Goal: Task Accomplishment & Management: Manage account settings

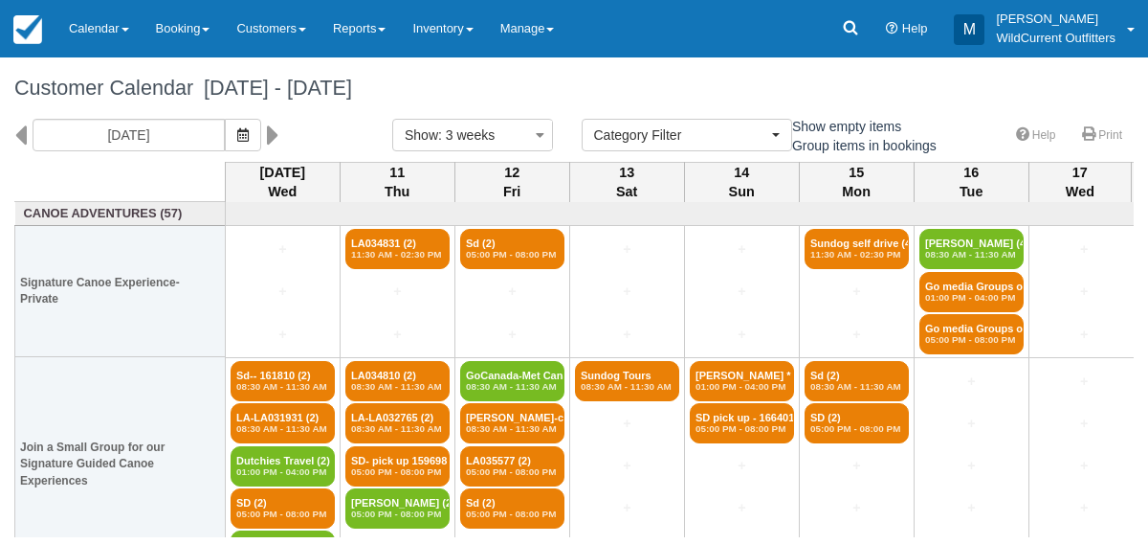
select select
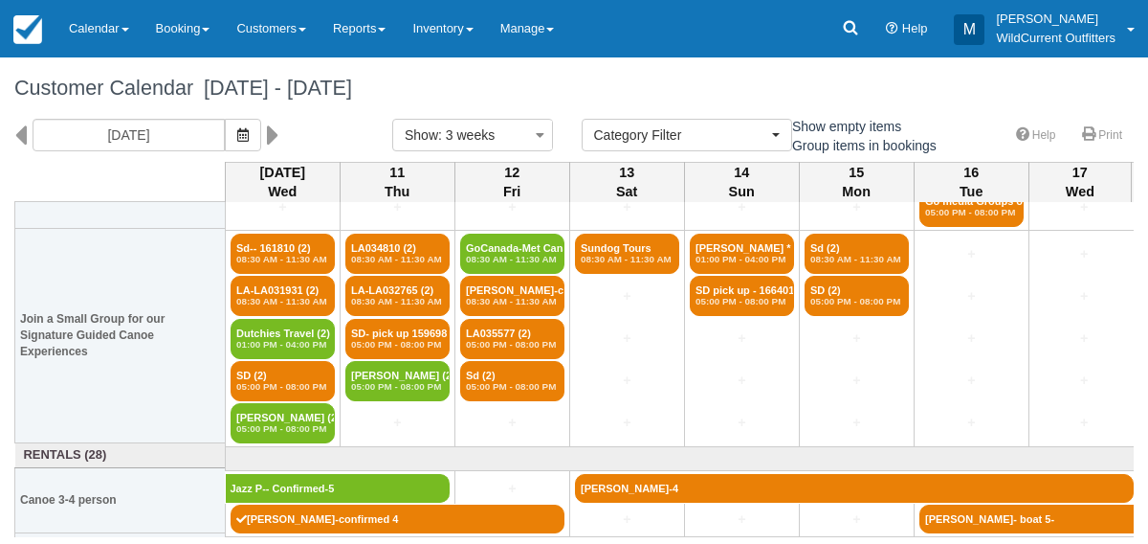
scroll to position [129, 0]
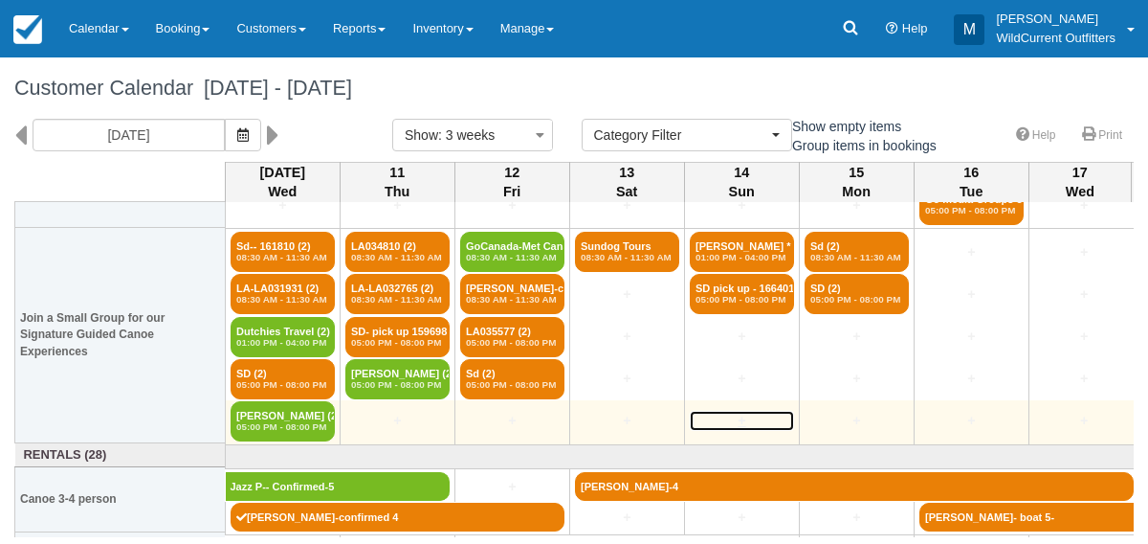
click at [696, 419] on link "+" at bounding box center [742, 421] width 104 height 20
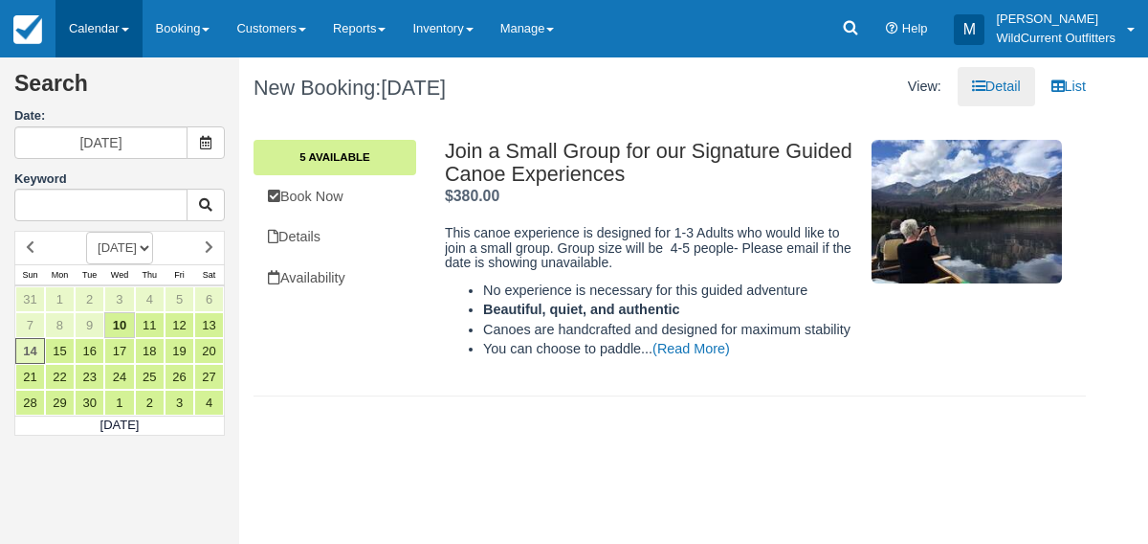
click at [93, 20] on link "Calendar" at bounding box center [98, 28] width 87 height 57
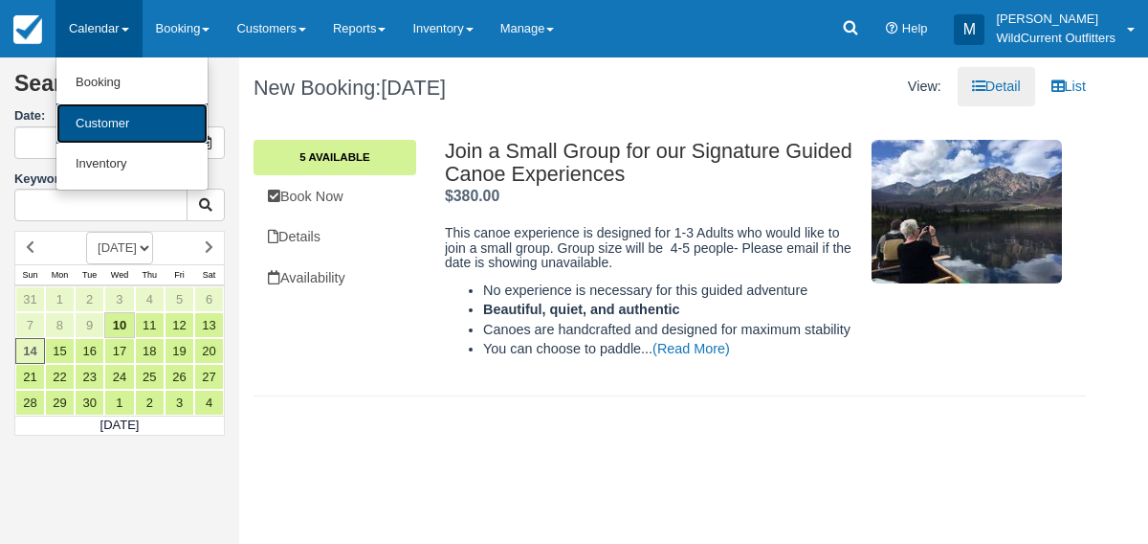
click at [100, 122] on link "Customer" at bounding box center [131, 123] width 151 height 41
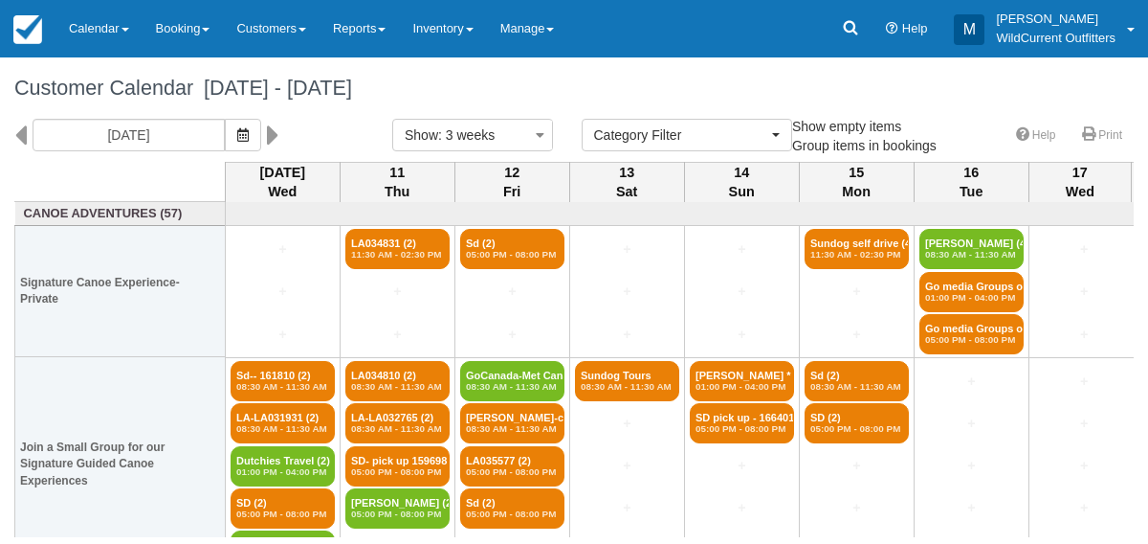
select select
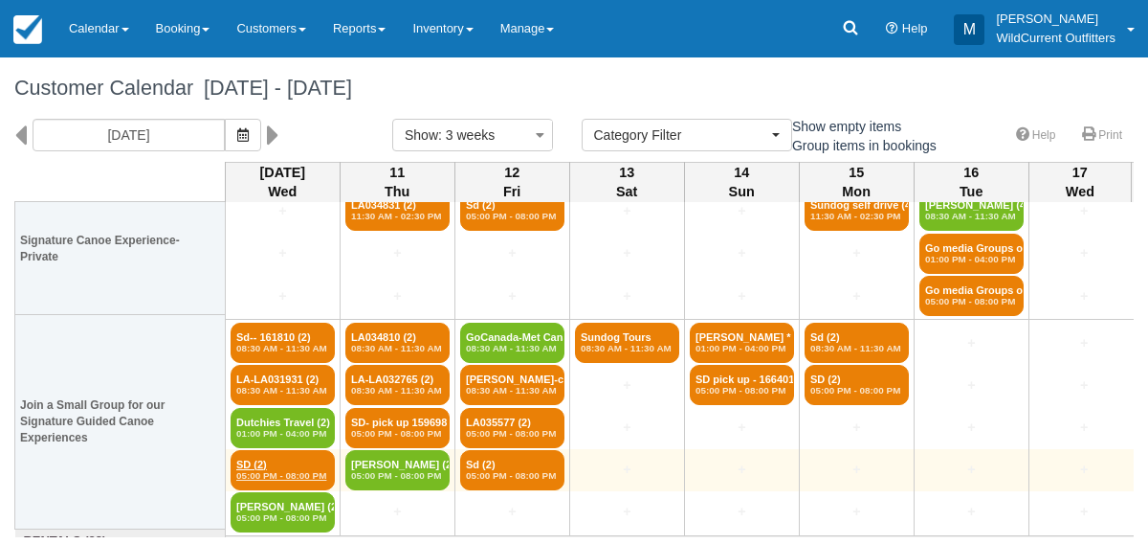
scroll to position [42, 0]
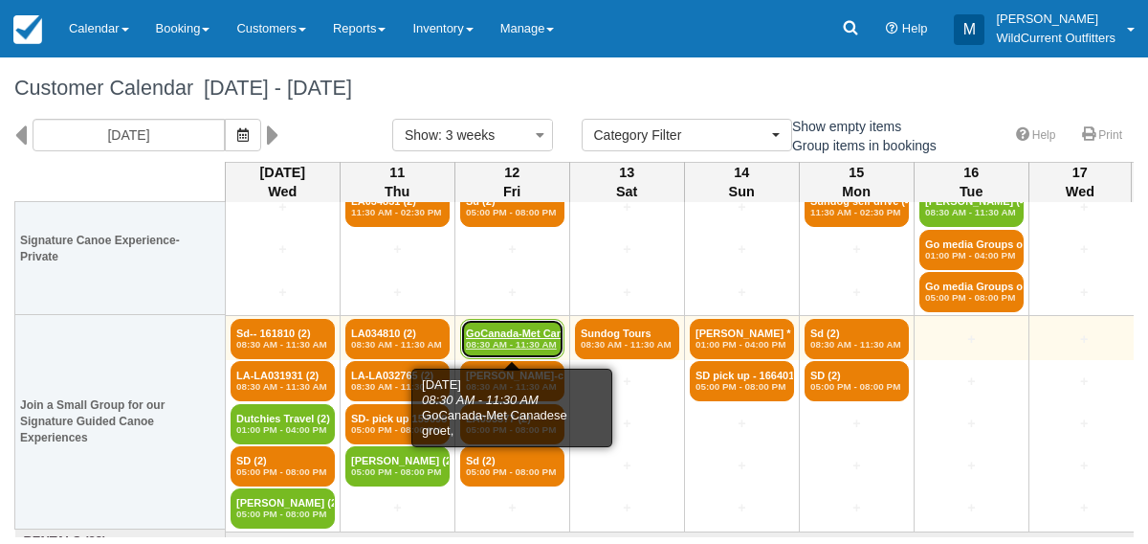
click at [500, 336] on link "GoCanada-Met Canades (2) 08:30 AM - 11:30 AM" at bounding box center [512, 339] width 104 height 40
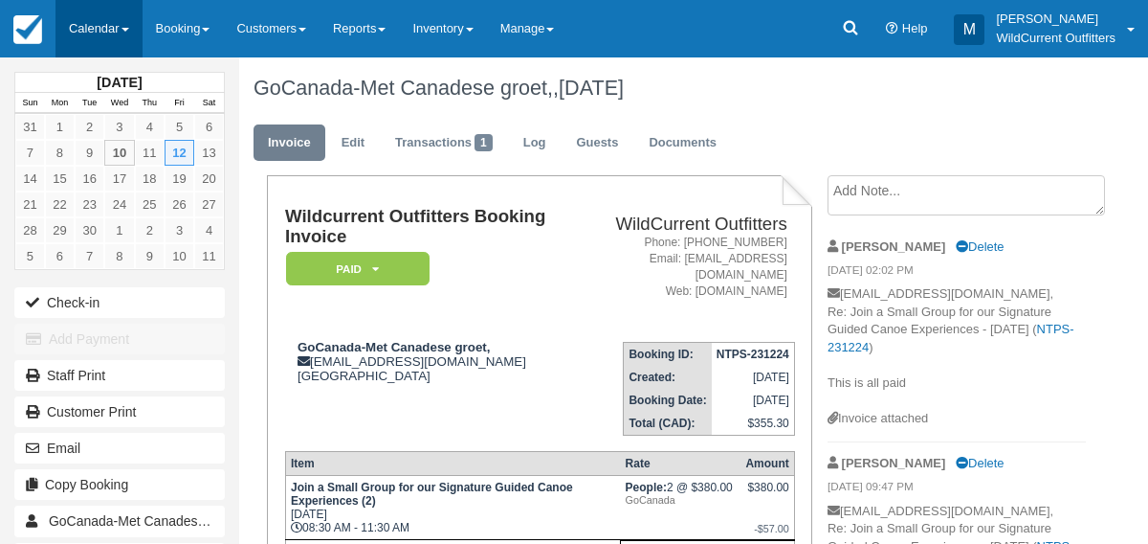
click at [89, 39] on link "Calendar" at bounding box center [98, 28] width 87 height 57
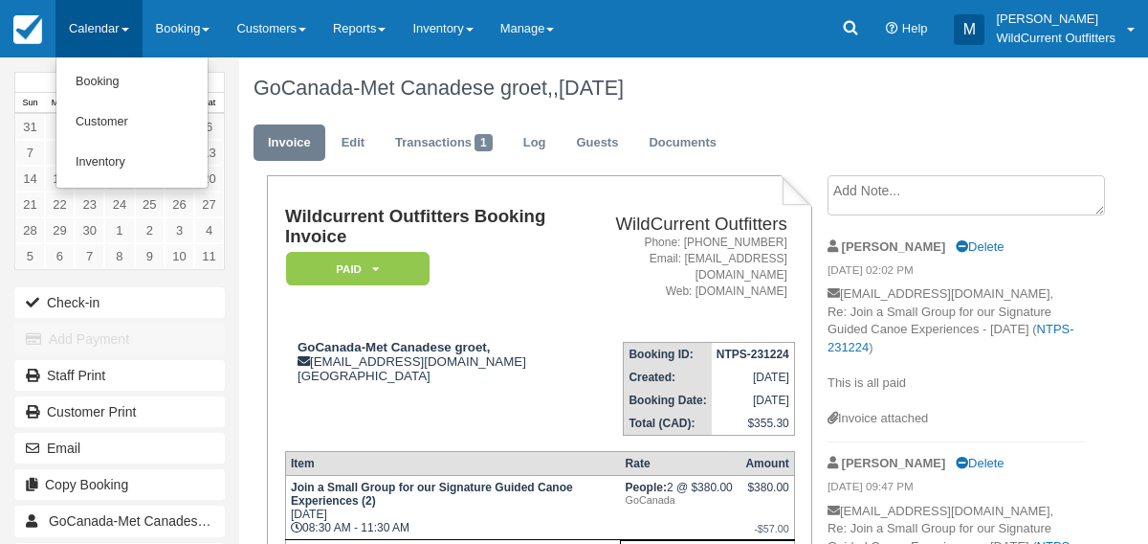
click at [89, 39] on link "Calendar" at bounding box center [98, 28] width 87 height 57
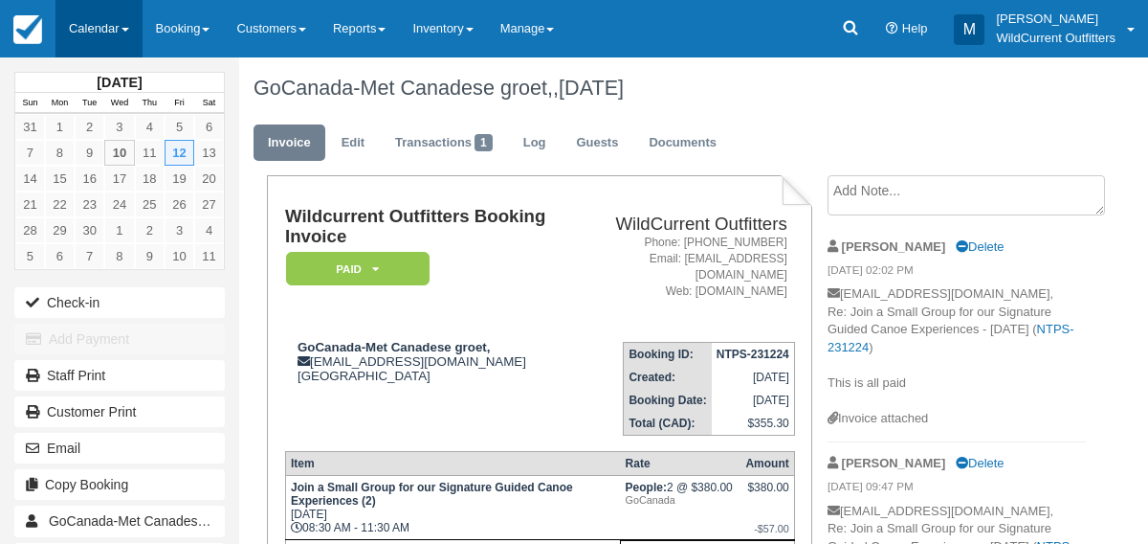
click at [89, 39] on link "Calendar" at bounding box center [98, 28] width 87 height 57
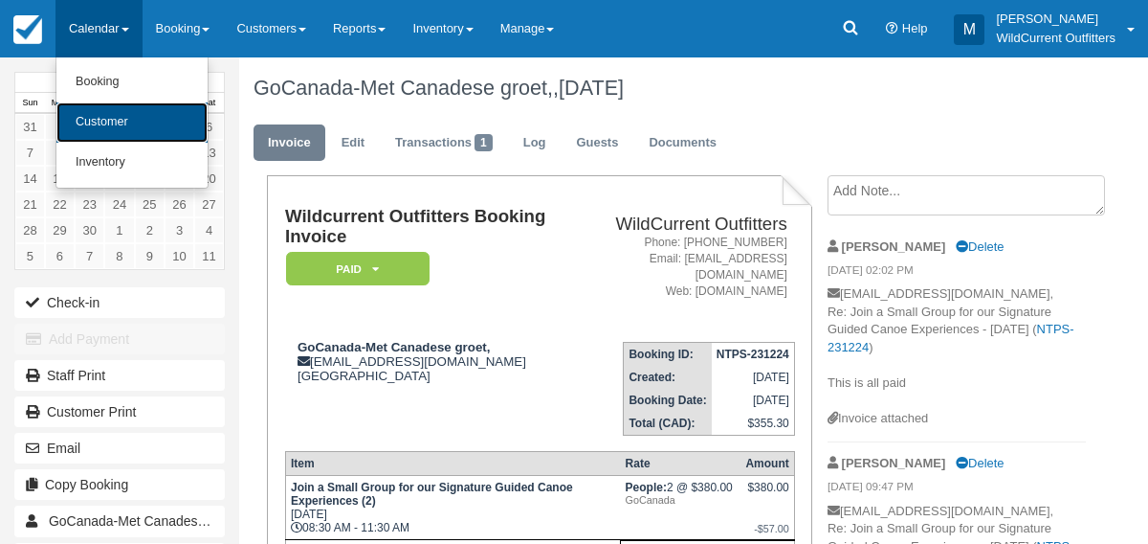
click at [104, 134] on link "Customer" at bounding box center [131, 122] width 151 height 40
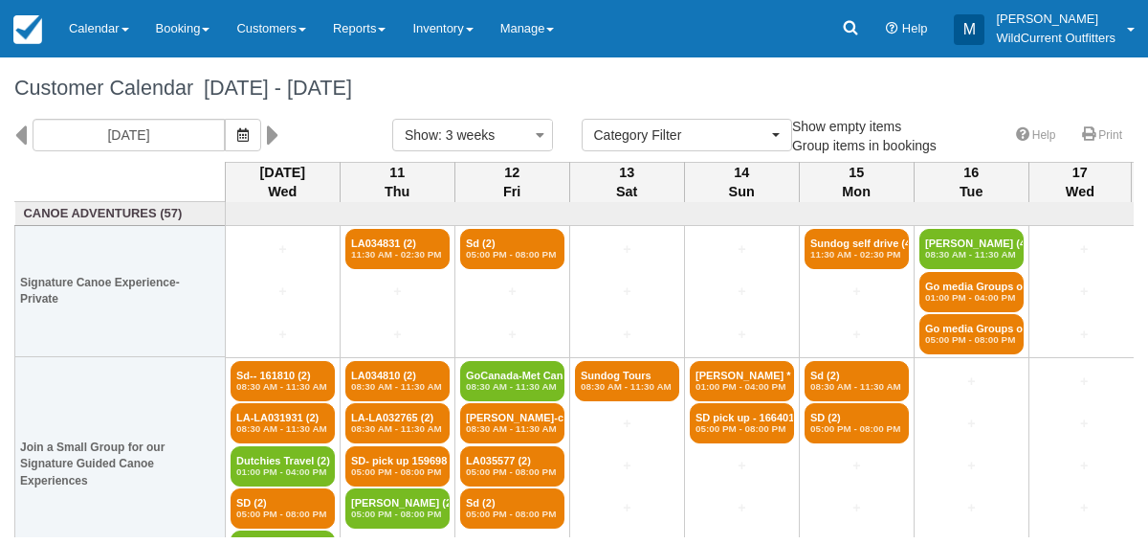
select select
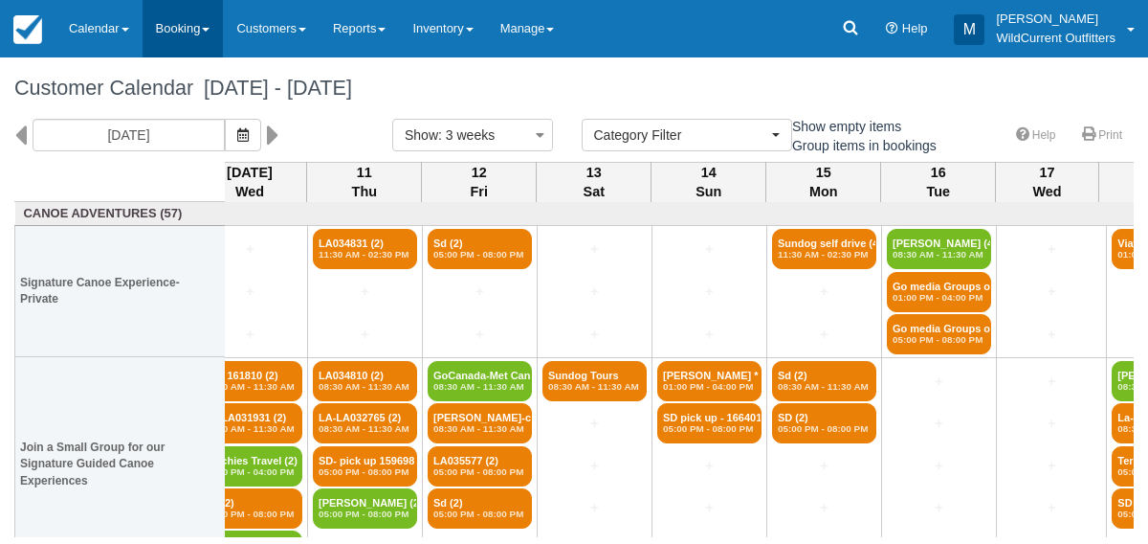
scroll to position [1, 33]
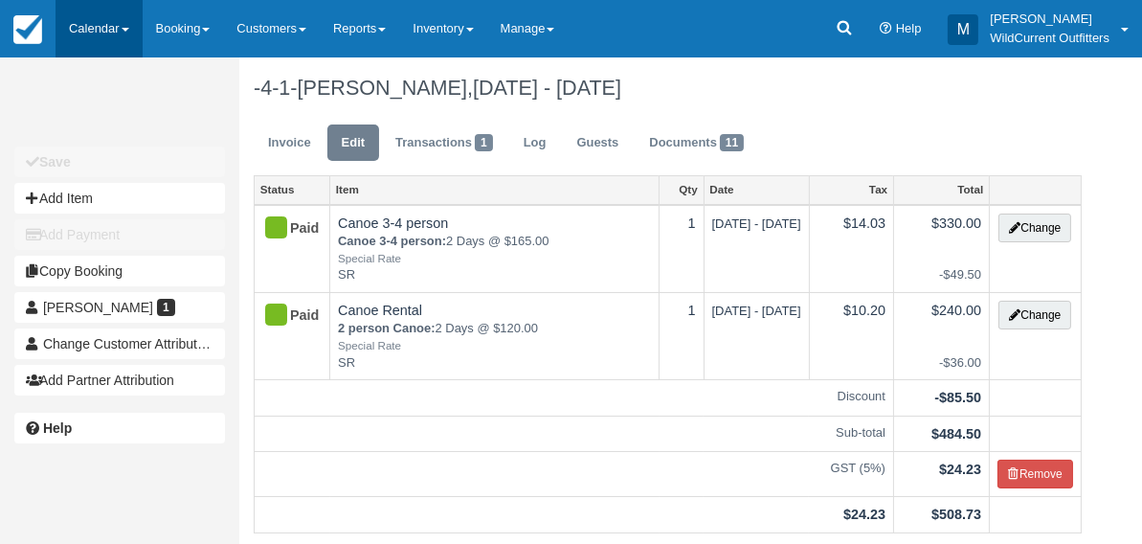
click at [114, 29] on link "Calendar" at bounding box center [98, 28] width 87 height 57
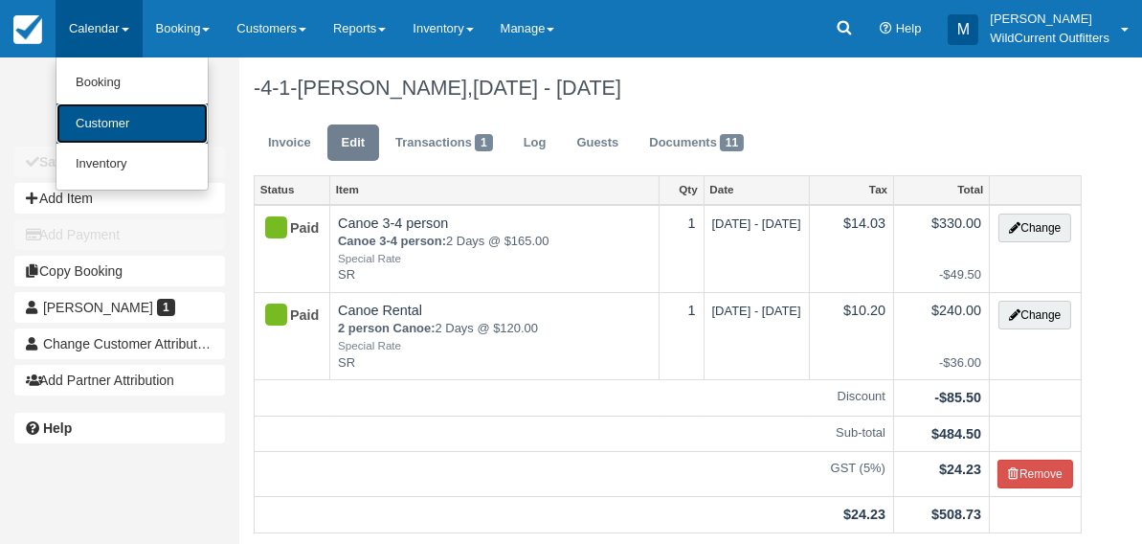
click at [107, 131] on link "Customer" at bounding box center [131, 123] width 151 height 41
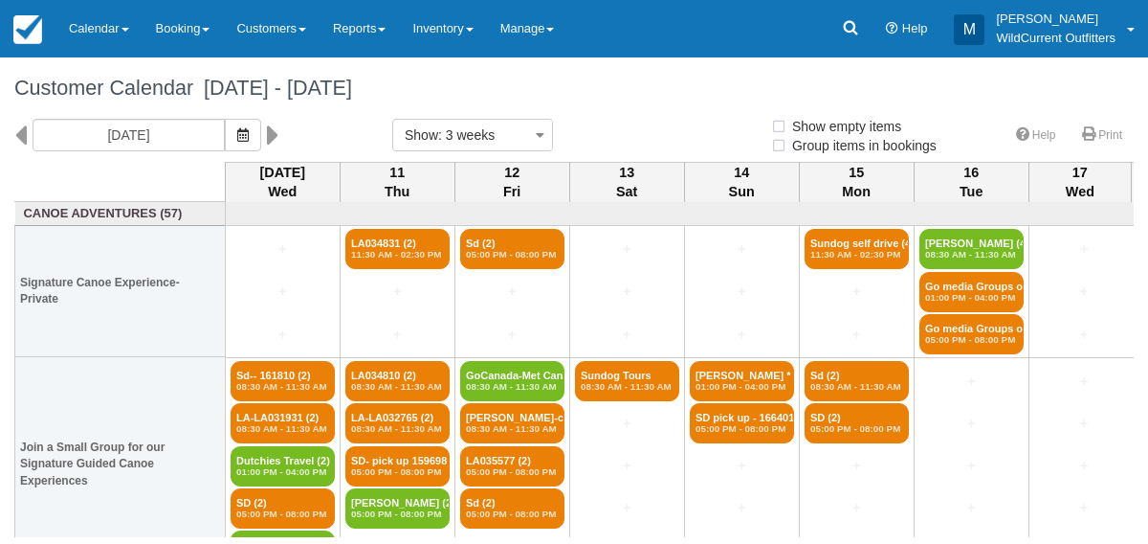
select select
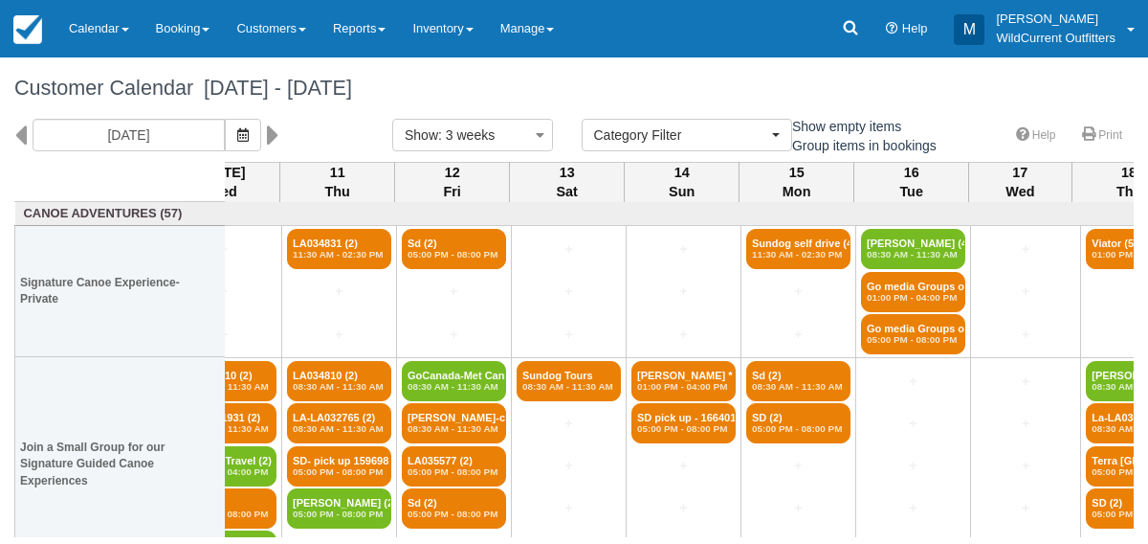
scroll to position [0, 59]
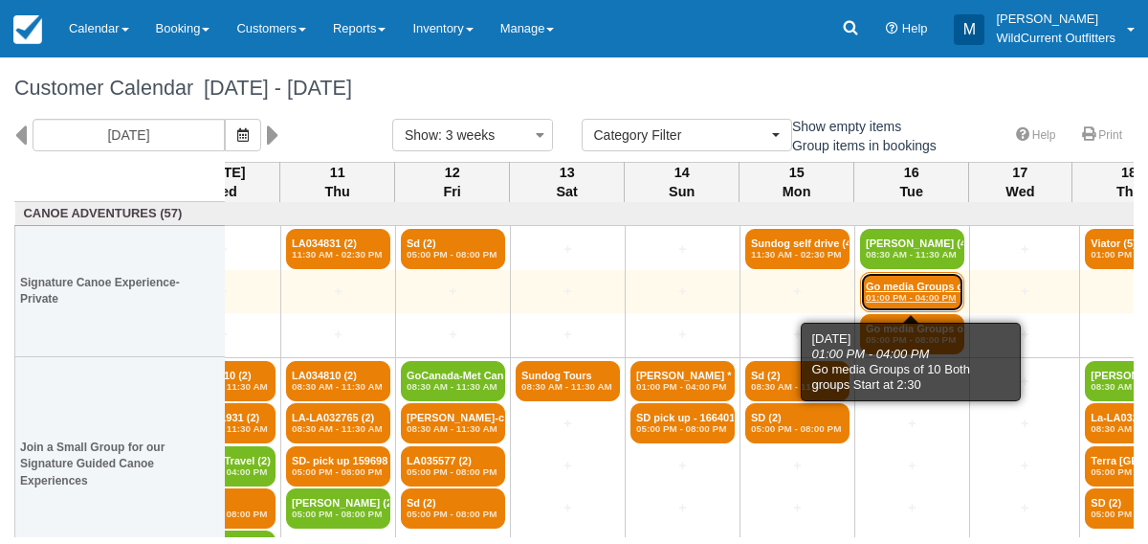
click at [899, 277] on link "Go media Groups of 1 (6) 01:00 PM - 04:00 PM" at bounding box center [912, 292] width 104 height 40
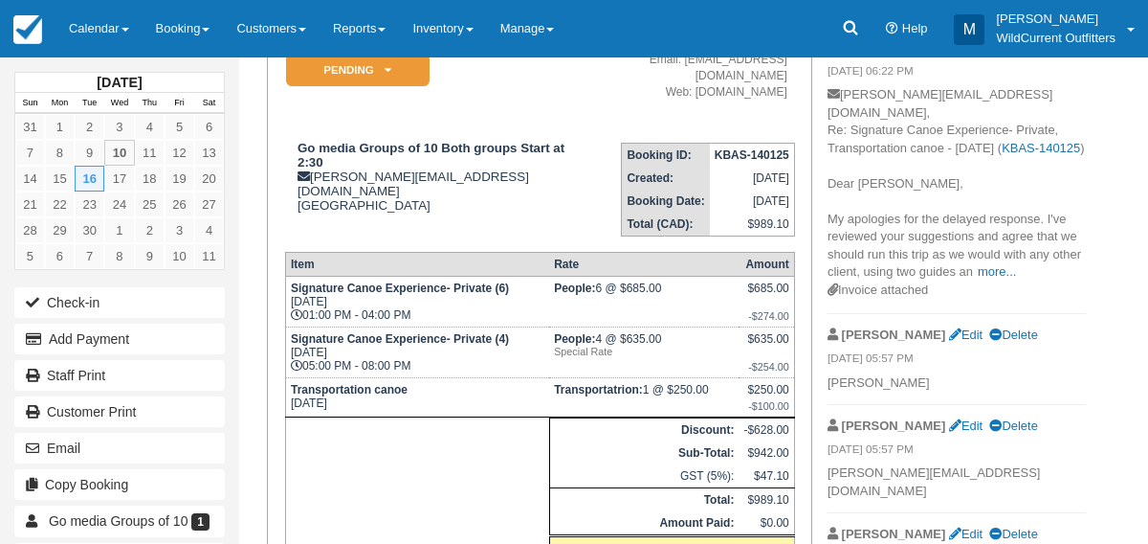
scroll to position [198, 0]
click at [1006, 276] on link "more..." at bounding box center [997, 272] width 38 height 14
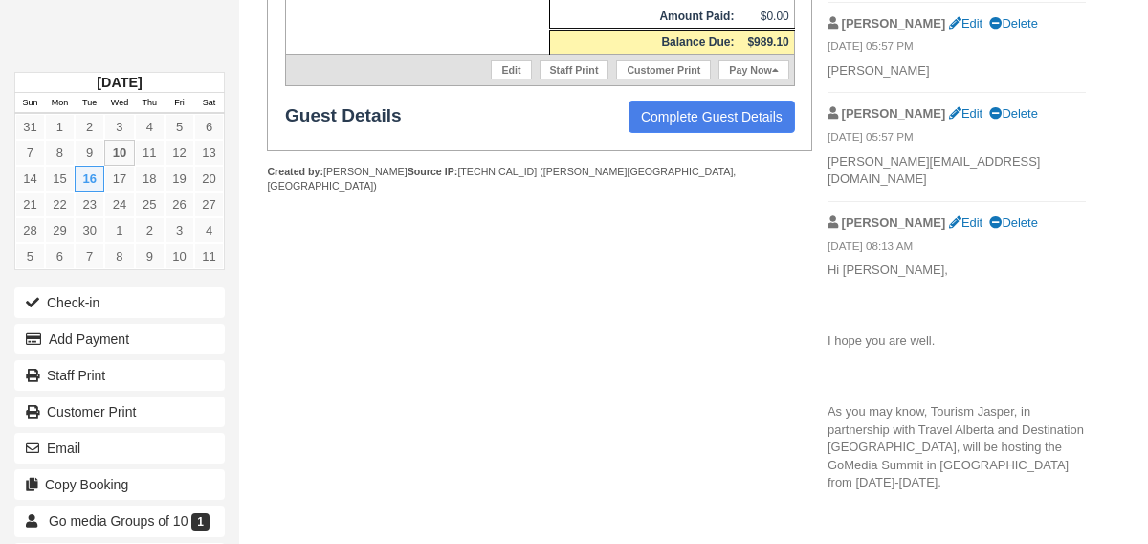
scroll to position [718, 0]
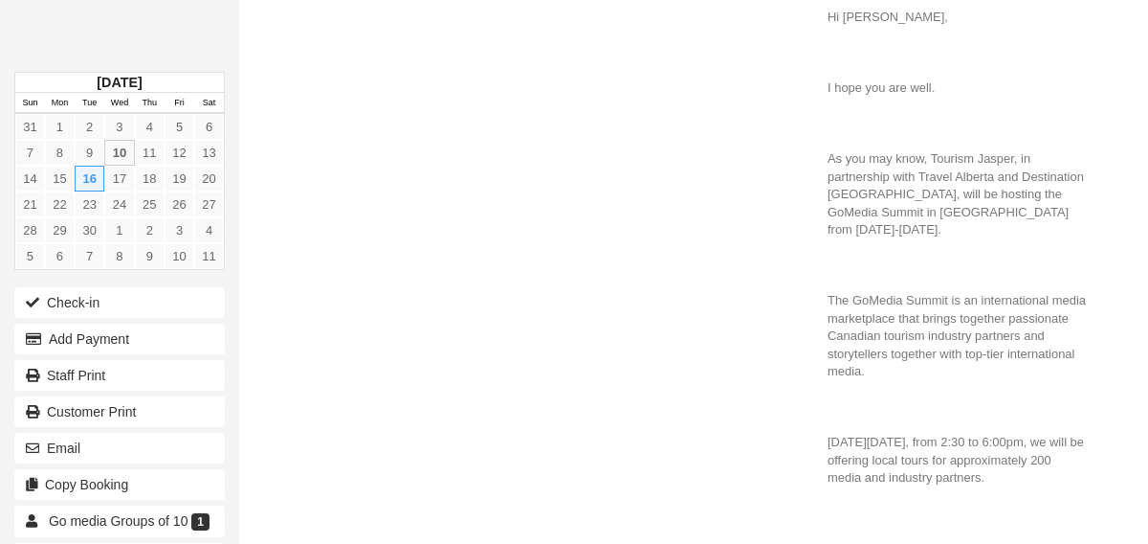
scroll to position [958, 0]
